Goal: Information Seeking & Learning: Learn about a topic

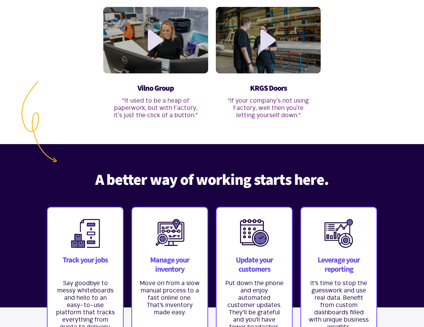
scroll to position [498, 0]
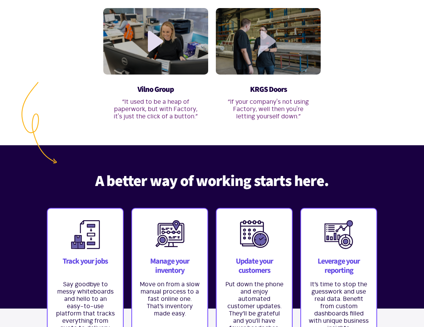
click at [270, 47] on link at bounding box center [268, 41] width 21 height 21
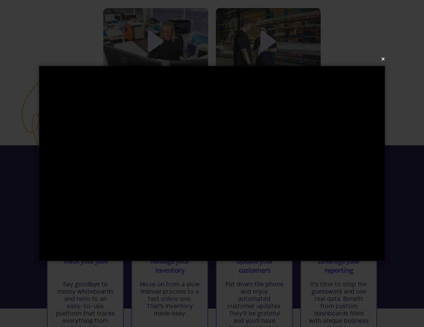
click at [382, 59] on button "×" at bounding box center [215, 59] width 346 height 17
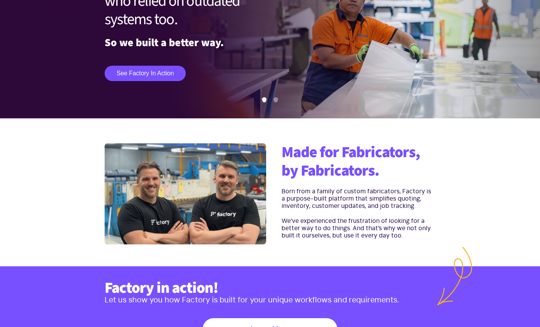
scroll to position [103, 0]
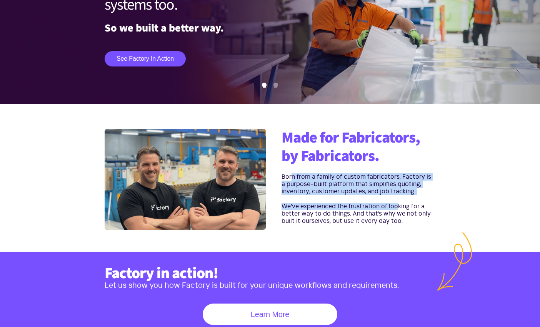
drag, startPoint x: 291, startPoint y: 174, endPoint x: 405, endPoint y: 213, distance: 120.6
click at [405, 213] on div "Made for Fabricators, by Fabricators. Born from a family of custom fabricators,…" at bounding box center [354, 181] width 161 height 104
click at [405, 213] on p "We’ve experienced the frustration of looking for a better way to do things. And…" at bounding box center [358, 214] width 154 height 22
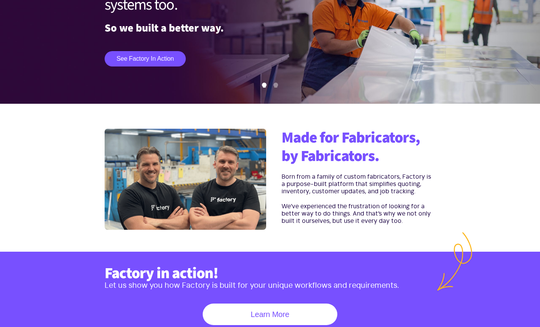
click at [404, 221] on p "We’ve experienced the frustration of looking for a better way to do things. And…" at bounding box center [358, 214] width 154 height 22
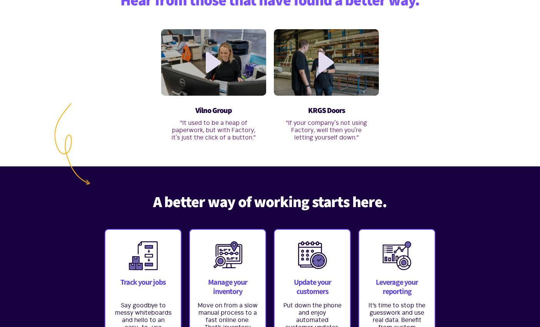
scroll to position [478, 0]
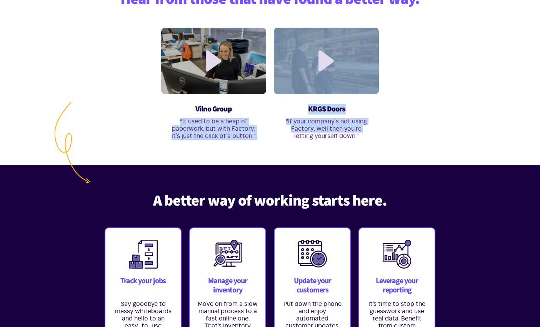
drag, startPoint x: 178, startPoint y: 122, endPoint x: 276, endPoint y: 136, distance: 98.2
click at [276, 136] on div "Vilno Group “It used to be a heap of paperwork, but with Factory, it's just the…" at bounding box center [270, 84] width 338 height 112
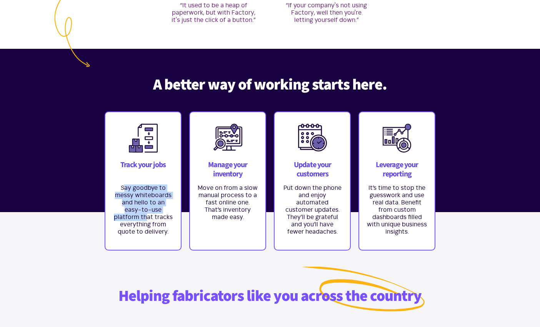
drag, startPoint x: 125, startPoint y: 191, endPoint x: 149, endPoint y: 222, distance: 39.2
click at [149, 222] on p "Say goodbye to messy whiteboards and hello to an easy-to-use platform that trac…" at bounding box center [143, 209] width 60 height 51
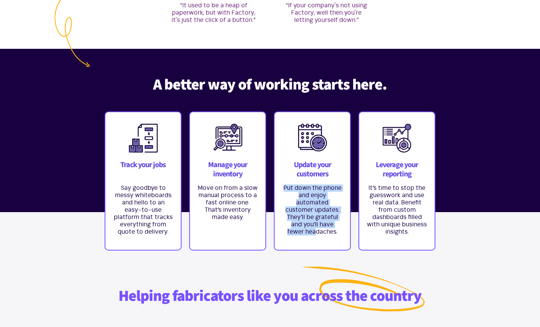
drag, startPoint x: 286, startPoint y: 182, endPoint x: 312, endPoint y: 228, distance: 53.4
click at [313, 229] on div "Update your customers Put down the phone and enjoy automated customer updates. …" at bounding box center [312, 180] width 77 height 139
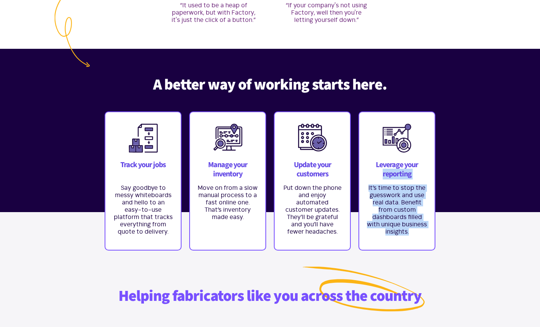
drag, startPoint x: 411, startPoint y: 242, endPoint x: 379, endPoint y: 179, distance: 70.1
click at [379, 177] on div "Leverage your reporting It’s time to stop the guesswork and use real data. Bene…" at bounding box center [396, 180] width 77 height 139
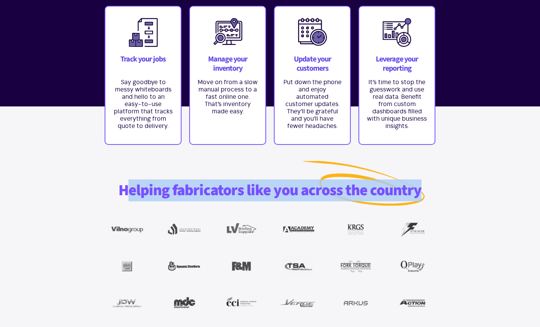
drag, startPoint x: 131, startPoint y: 184, endPoint x: 427, endPoint y: 192, distance: 296.8
click at [424, 192] on div "Helping fabricators like you across the country" at bounding box center [270, 199] width 331 height 36
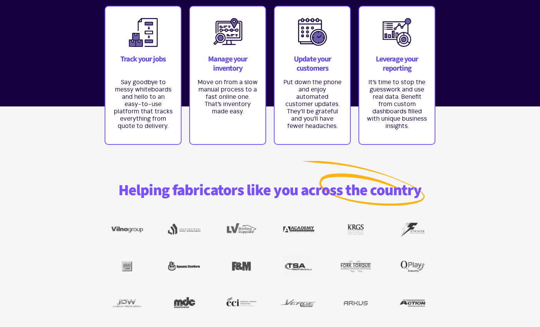
click at [424, 192] on div "Helping fabricators like you across the country" at bounding box center [270, 199] width 331 height 36
click at [35, 184] on section "Helping fabricators like you across the country" at bounding box center [270, 248] width 540 height 157
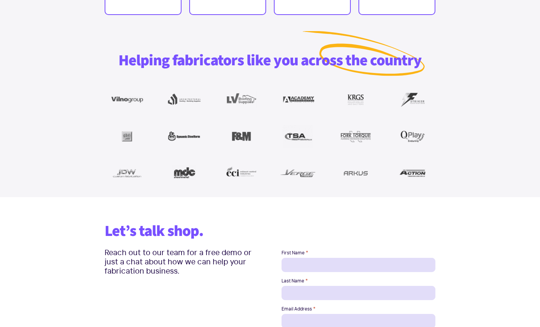
scroll to position [838, 0]
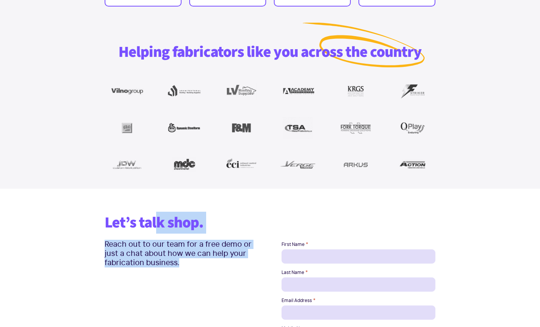
drag, startPoint x: 200, startPoint y: 259, endPoint x: 160, endPoint y: 222, distance: 55.2
click at [160, 222] on div "Let’s talk shop. Reach out to our team for a free demo or just a chat about how…" at bounding box center [270, 322] width 346 height 217
